Goal: Communication & Community: Answer question/provide support

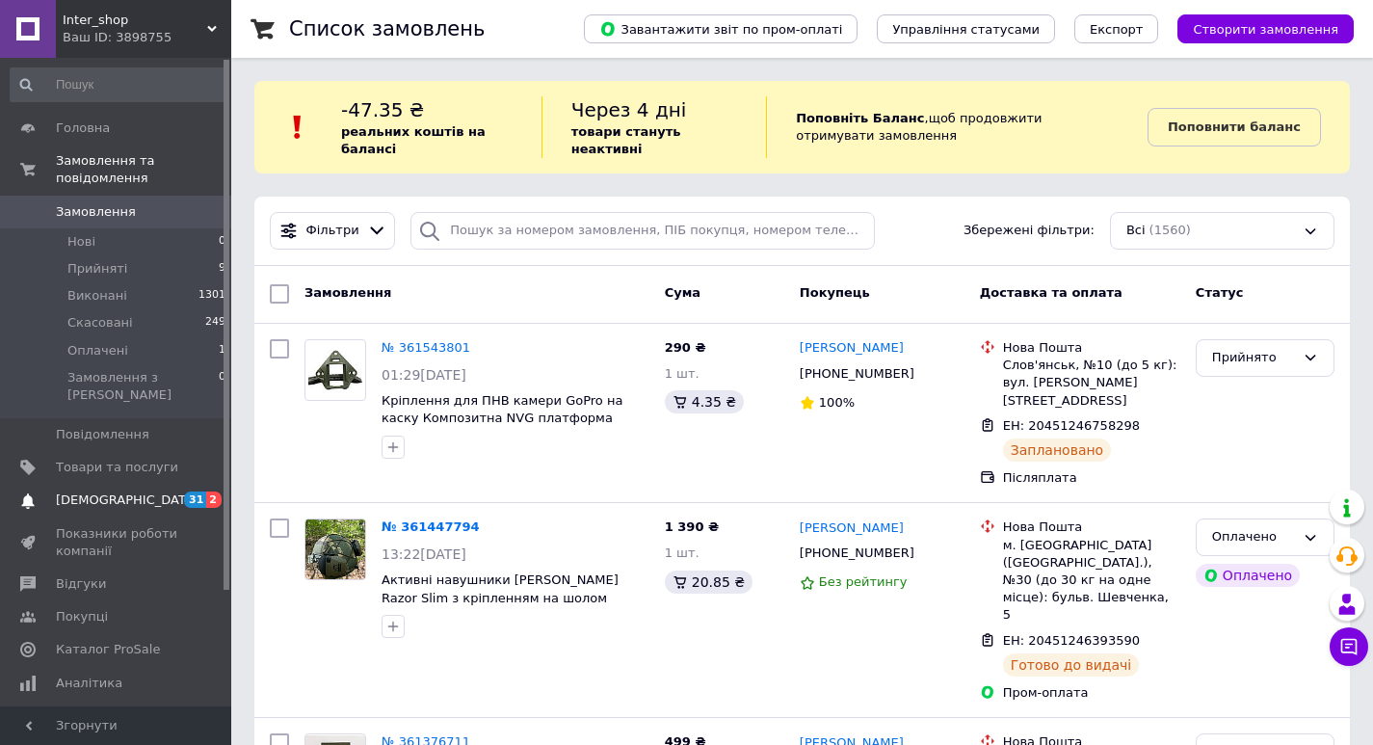
click at [92, 491] on span "[DEMOGRAPHIC_DATA]" at bounding box center [127, 499] width 143 height 17
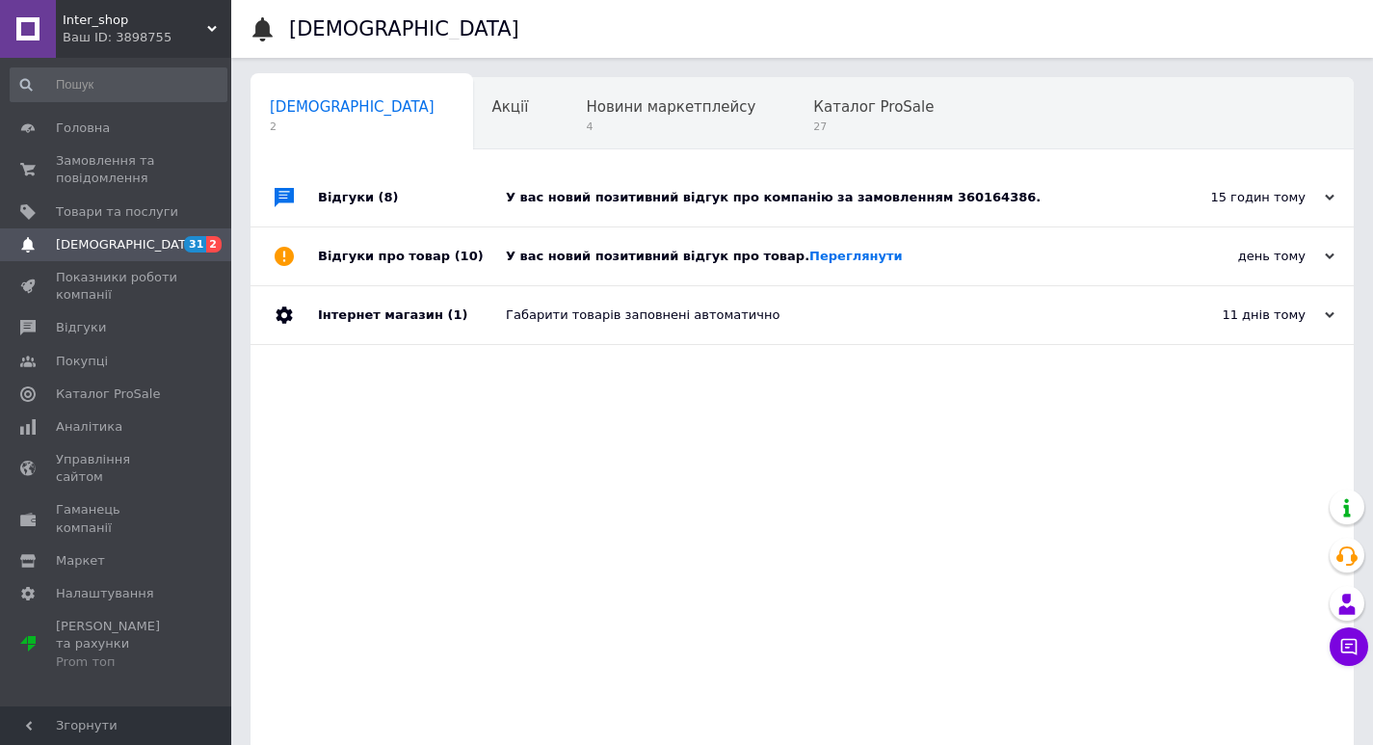
click at [730, 188] on div "У вас новий позитивний відгук про компанію за замовленням 360164386." at bounding box center [824, 198] width 636 height 58
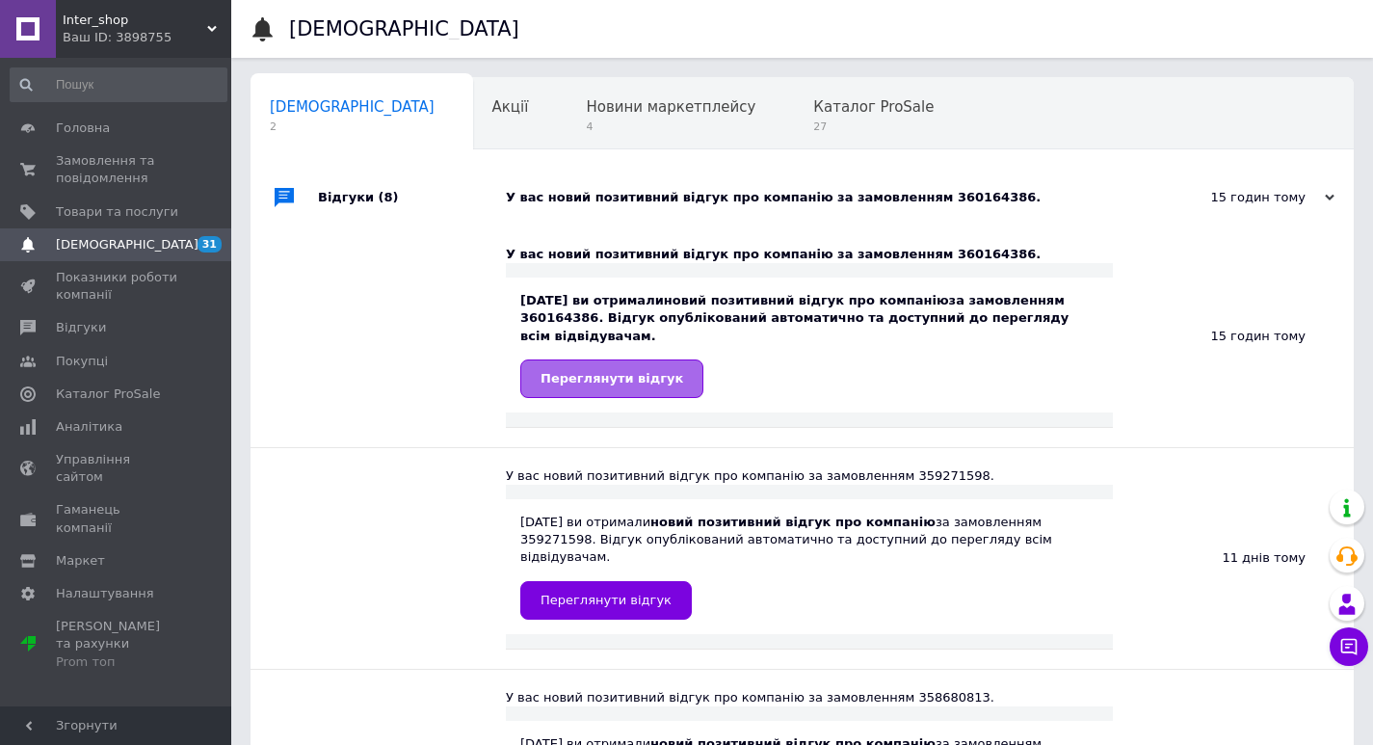
click at [602, 371] on span "Переглянути відгук" at bounding box center [611, 378] width 143 height 14
click at [99, 175] on span "Замовлення та повідомлення" at bounding box center [117, 169] width 122 height 35
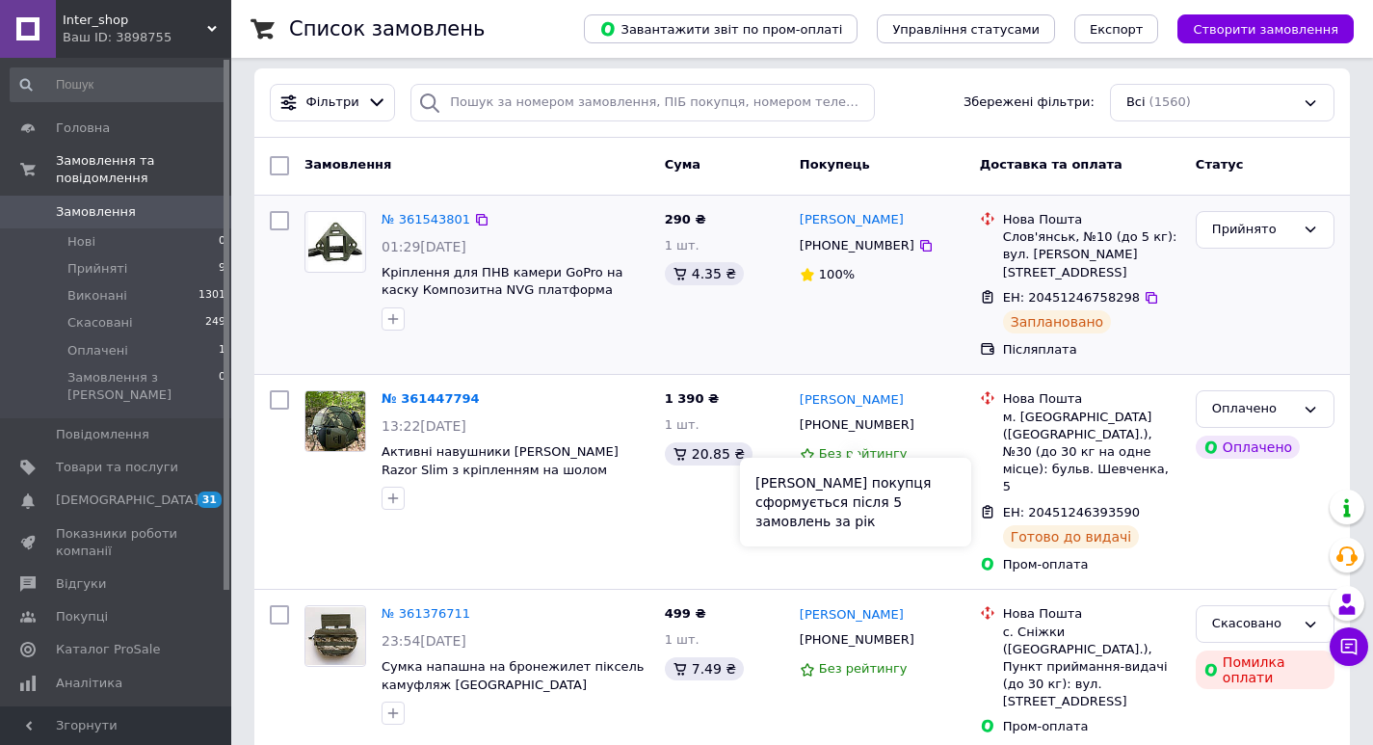
scroll to position [257, 0]
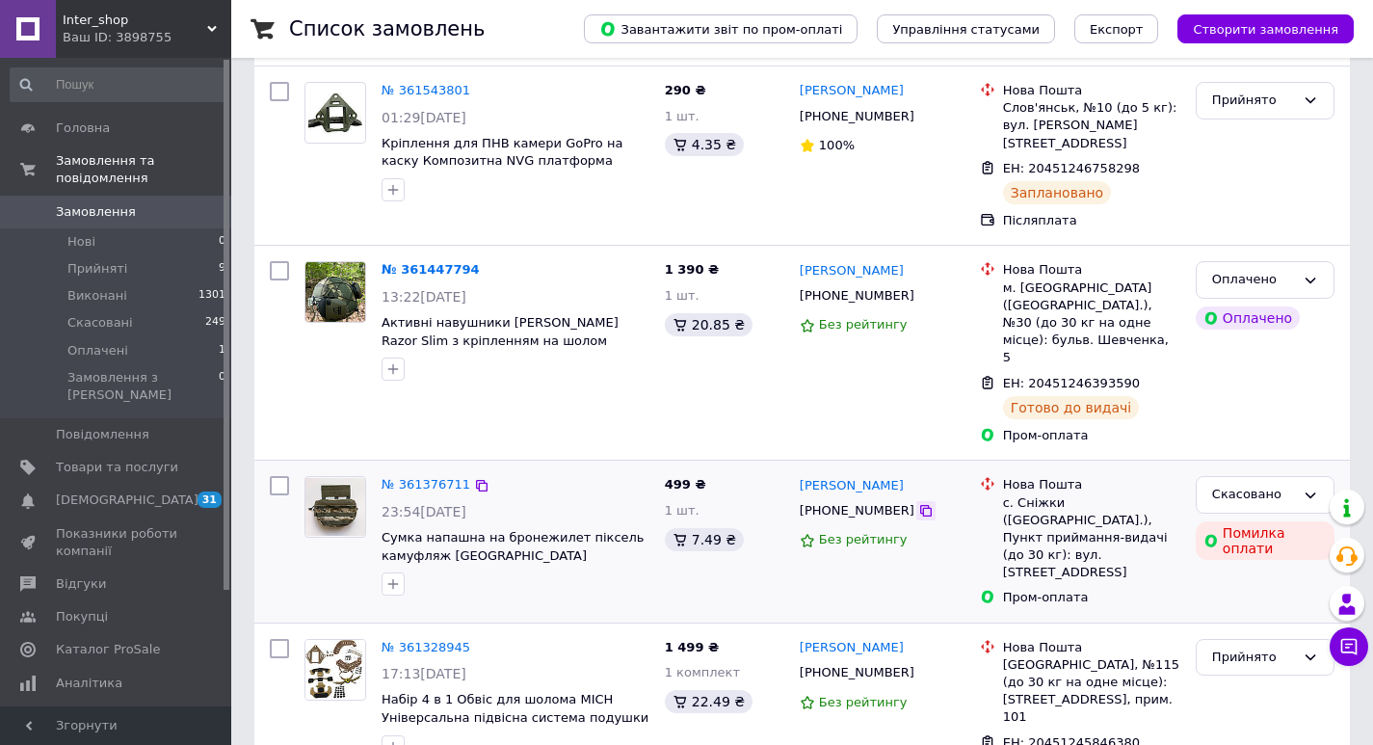
click at [918, 503] on icon at bounding box center [925, 510] width 15 height 15
click at [920, 505] on icon at bounding box center [926, 511] width 12 height 12
drag, startPoint x: 912, startPoint y: 437, endPoint x: 845, endPoint y: 432, distance: 67.7
click at [845, 474] on div "[PERSON_NAME]" at bounding box center [882, 485] width 169 height 22
copy link "[PERSON_NAME]"
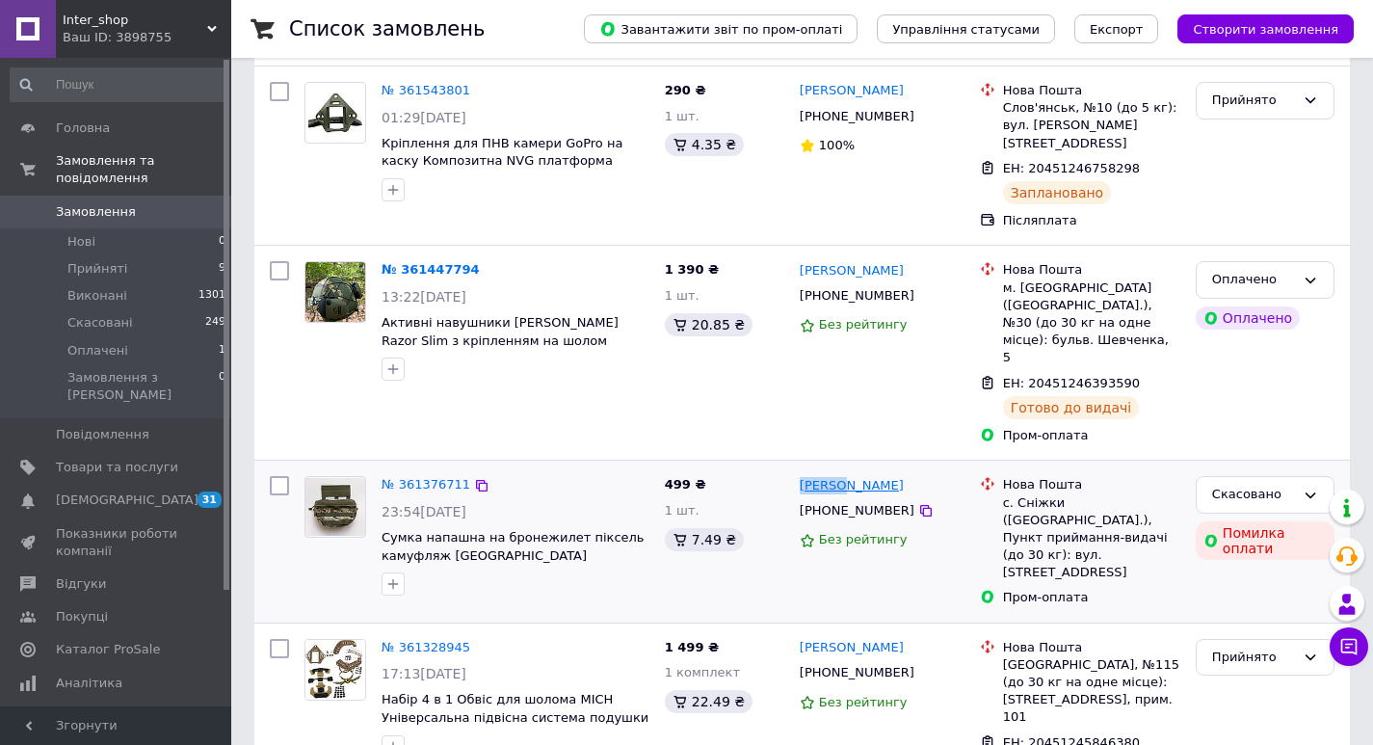
drag, startPoint x: 795, startPoint y: 428, endPoint x: 836, endPoint y: 432, distance: 41.6
click at [836, 468] on div "[PERSON_NAME] [PHONE_NUMBER] Без рейтингу" at bounding box center [882, 540] width 180 height 145
copy link "[PERSON_NAME]"
drag, startPoint x: 1055, startPoint y: 452, endPoint x: 1013, endPoint y: 448, distance: 42.6
click at [1013, 494] on div "с. Сніжки ([GEOGRAPHIC_DATA].), Пункт приймання-видачі (до 30 кг): вул. [STREET…" at bounding box center [1091, 538] width 177 height 88
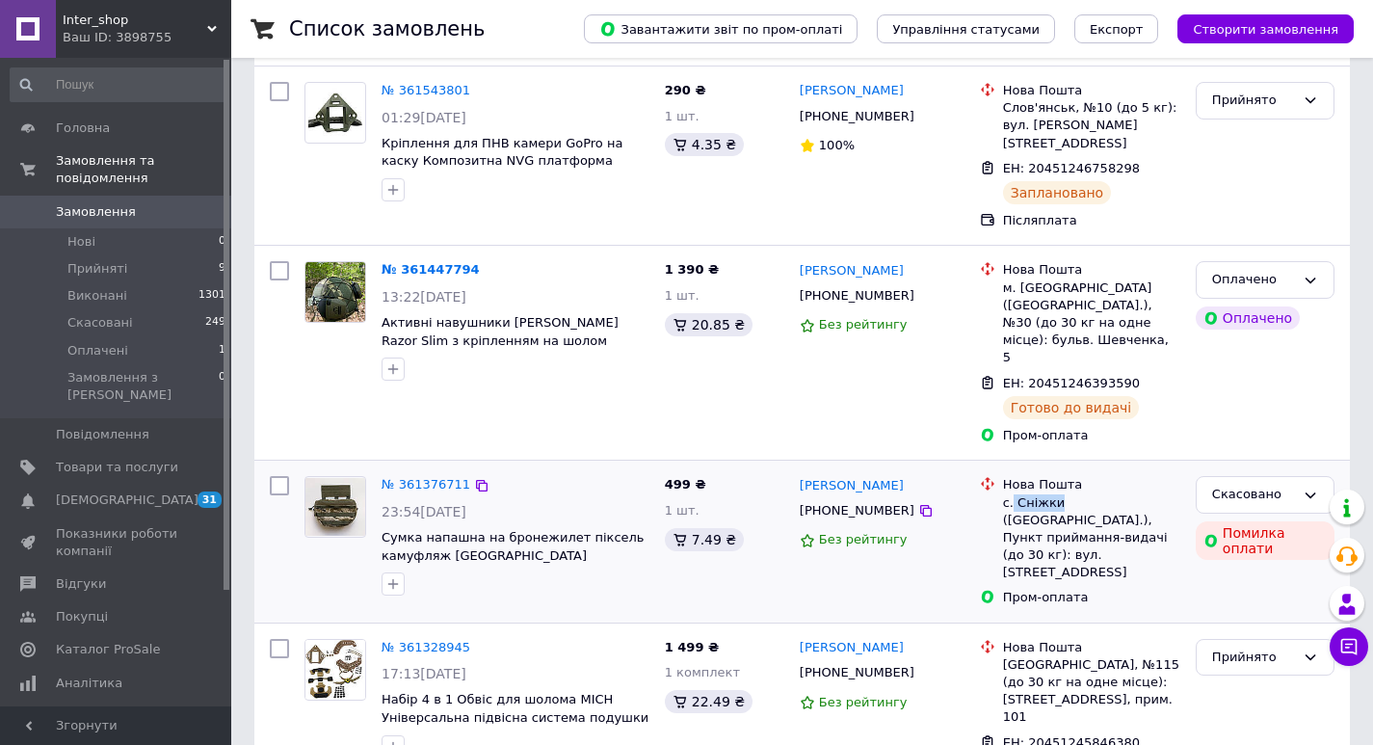
copy div "Сніжки"
